Goal: Navigation & Orientation: Find specific page/section

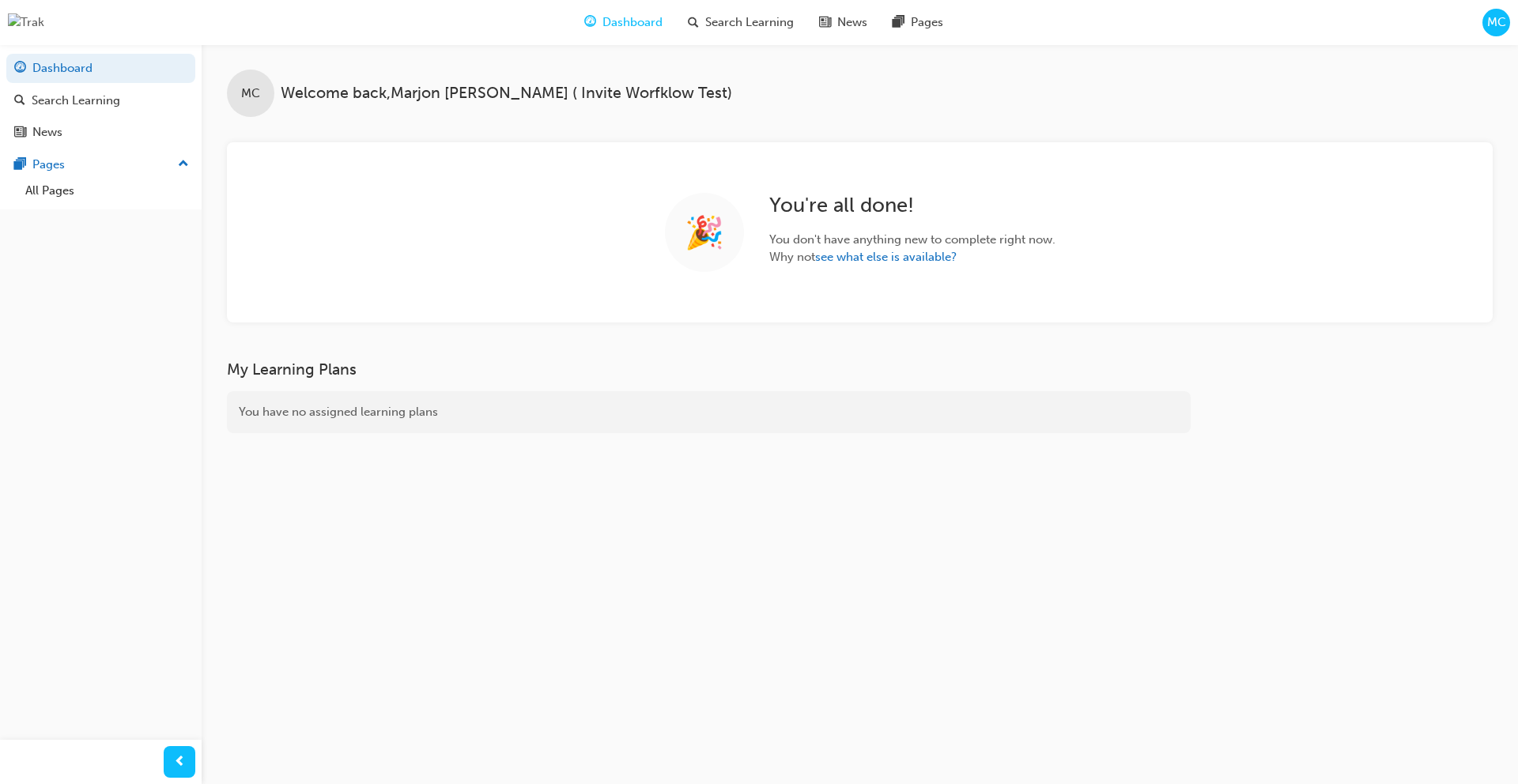
click at [1508, 24] on div "MC" at bounding box center [1495, 22] width 27 height 27
